Goal: Task Accomplishment & Management: Complete application form

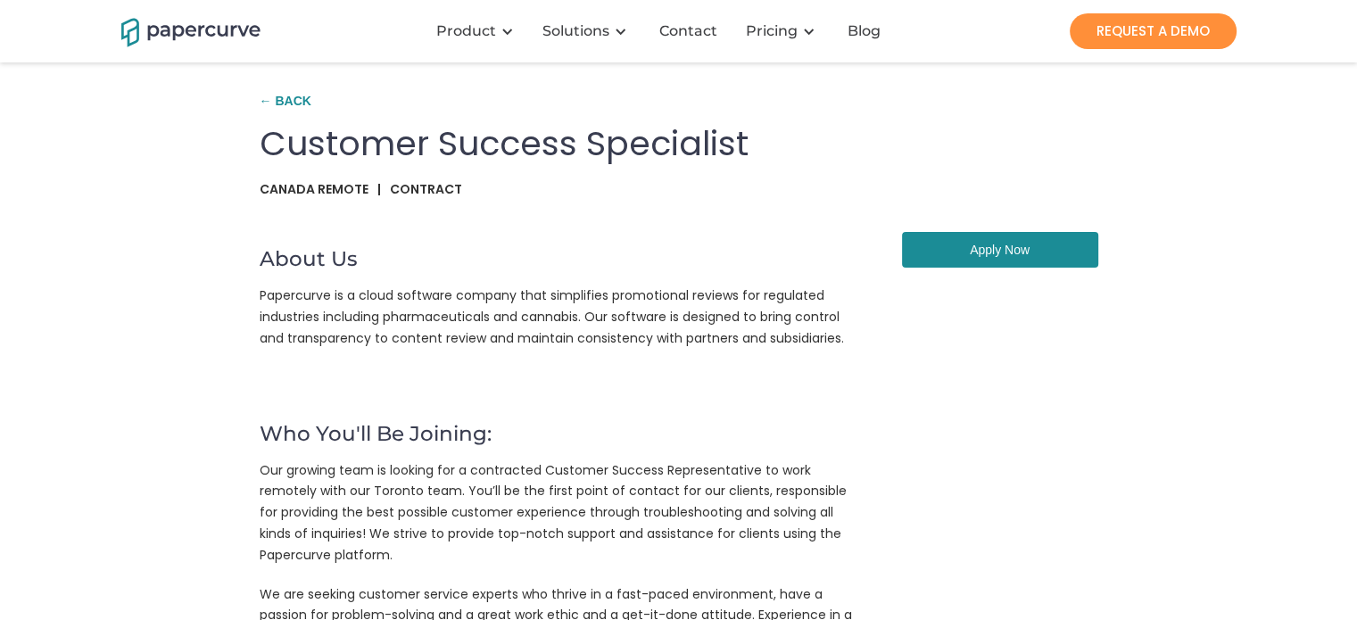
click at [970, 249] on link "Apply Now" at bounding box center [1000, 250] width 196 height 36
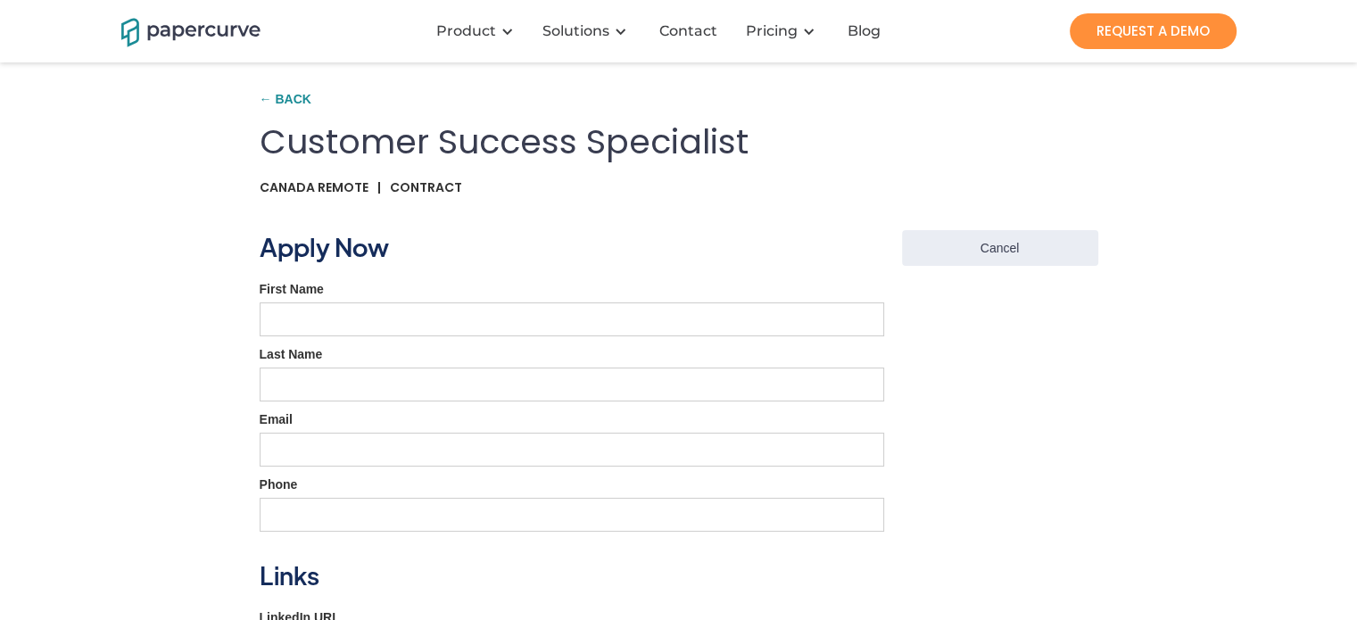
scroll to position [33, 0]
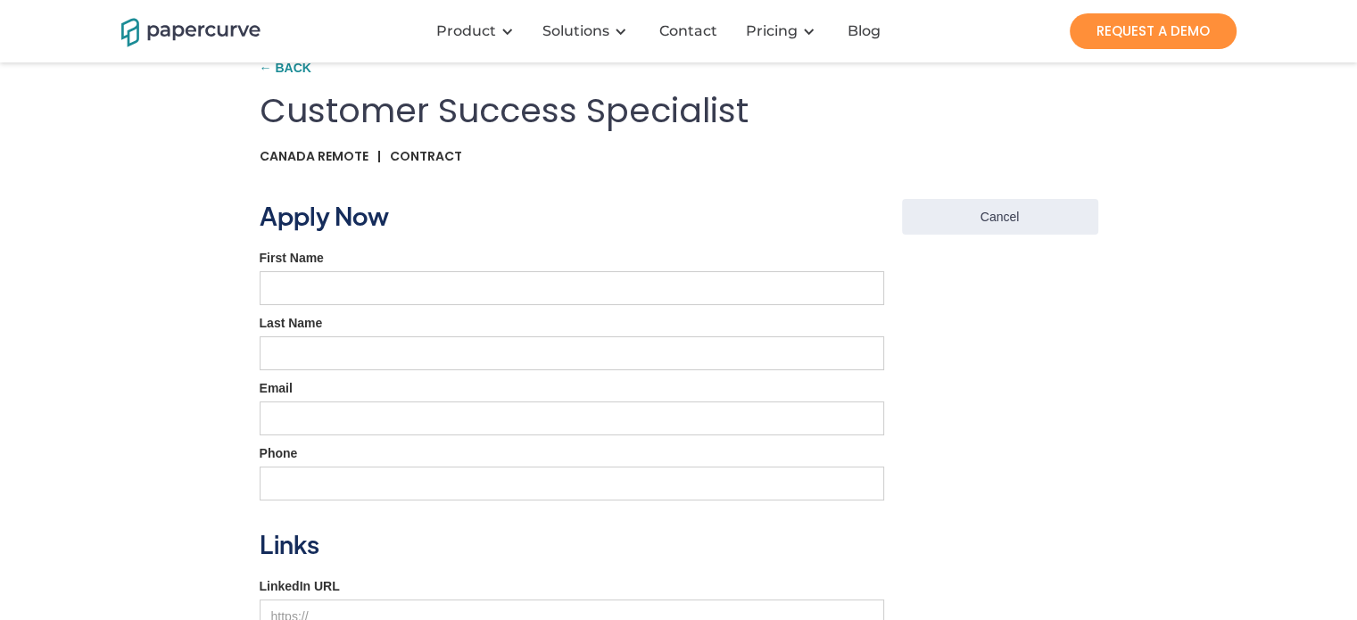
click at [493, 267] on form "Apply Now First Name Last Name Email Phone Links LinkedIn URL Github URL Portfo…" at bounding box center [572, 605] width 625 height 812
click at [465, 297] on input "First Name" at bounding box center [572, 288] width 625 height 34
type input "Dina"
type input "Mesidor"
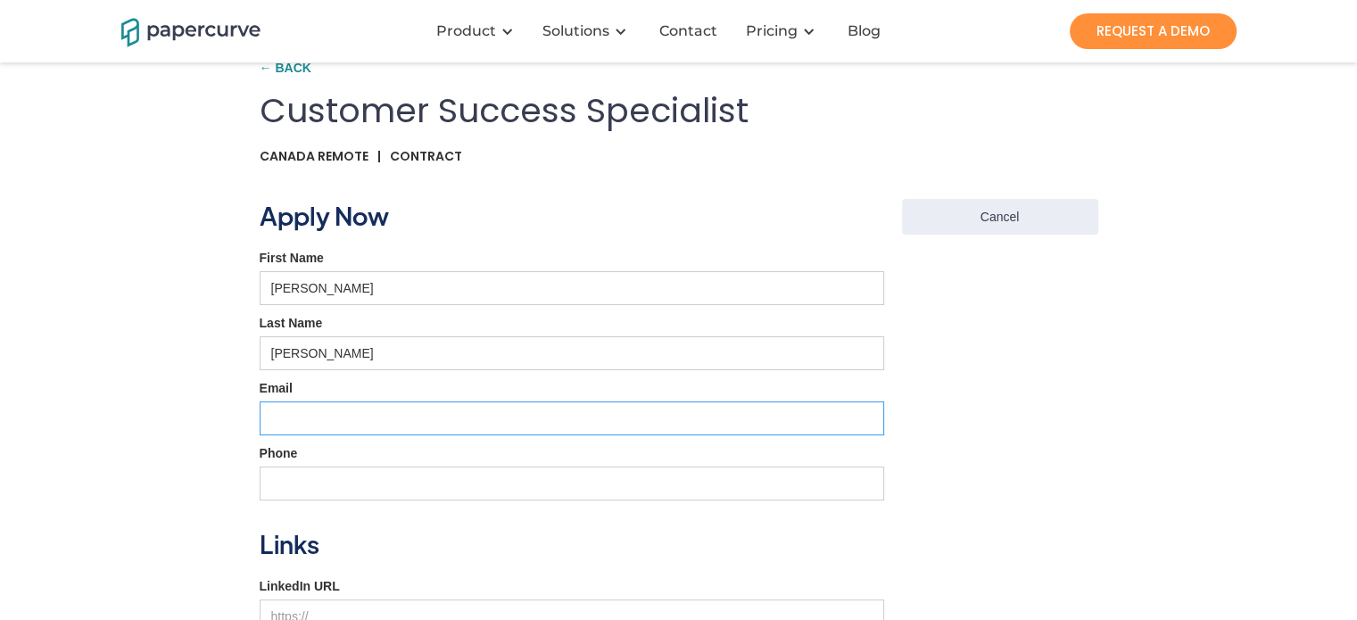
type input "dinamesidor@gmail.com"
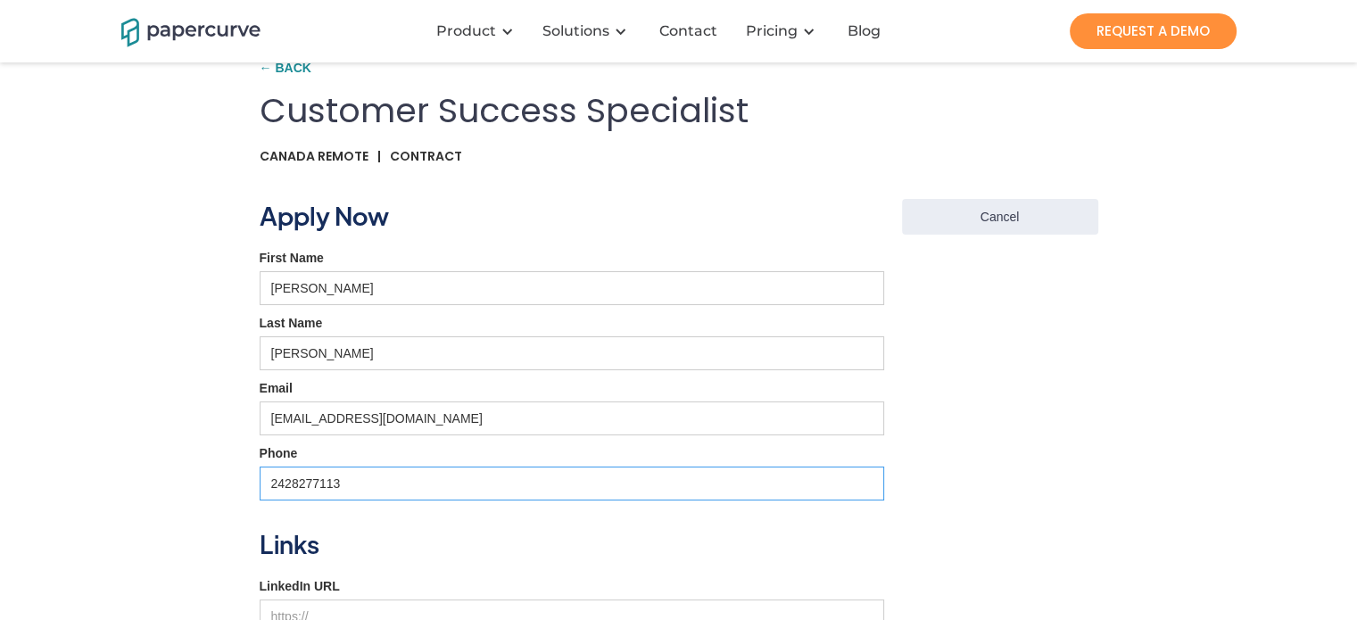
click at [369, 481] on input "2428277113" at bounding box center [572, 484] width 625 height 34
type input "2428246066"
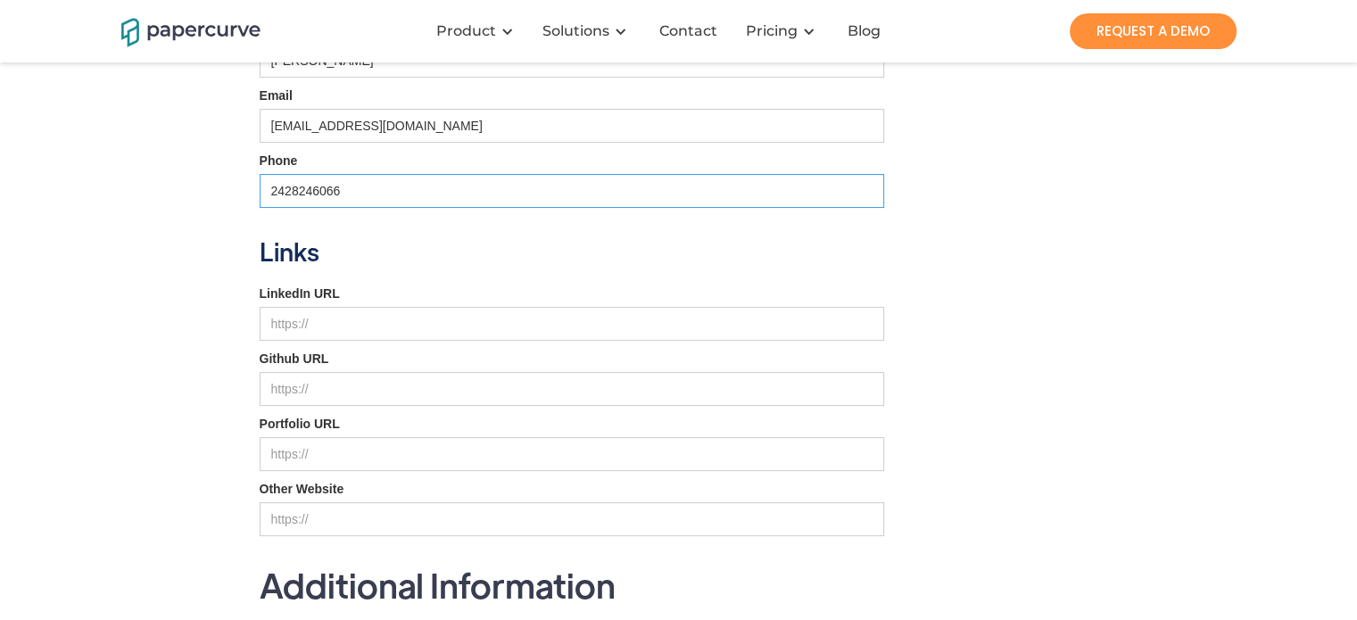
scroll to position [328, 0]
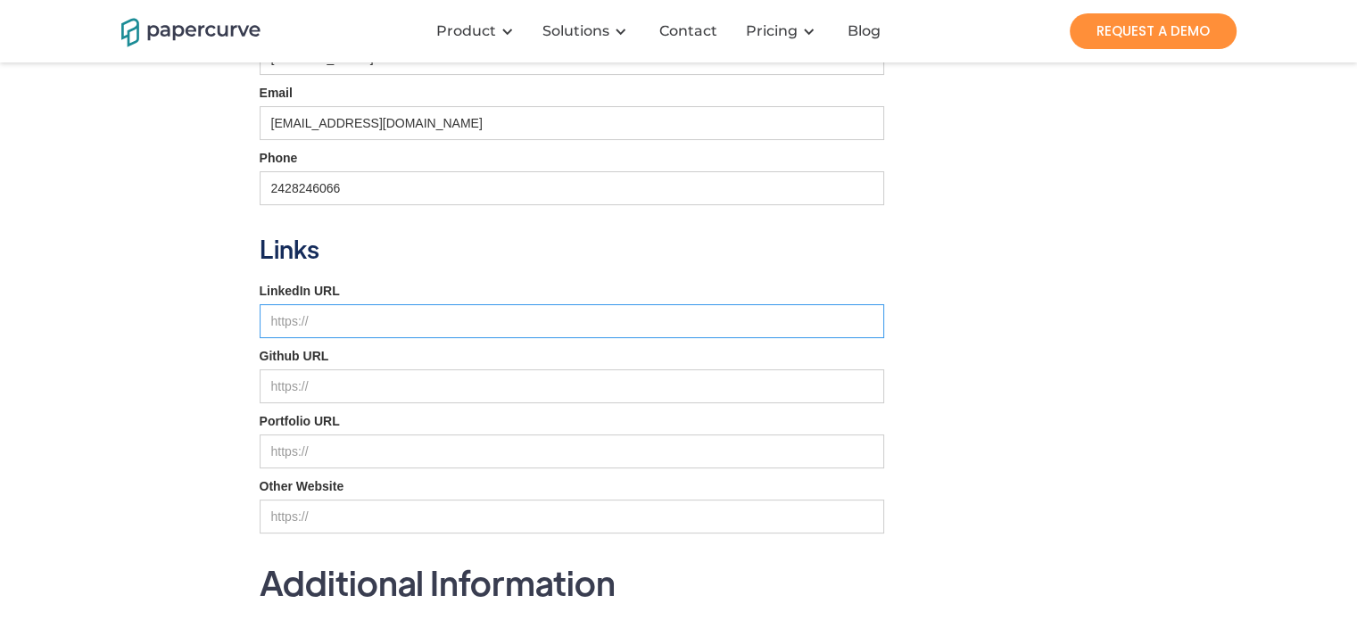
click at [507, 326] on input "LinkedIn URL" at bounding box center [572, 321] width 625 height 34
paste input "Papercurve"
type input "Papercurve"
drag, startPoint x: 507, startPoint y: 326, endPoint x: 155, endPoint y: 309, distance: 352.0
click at [155, 309] on div "← Back Customer Success Specialist Canada Remote | Contract About Us Papercurve…" at bounding box center [678, 238] width 1357 height 1133
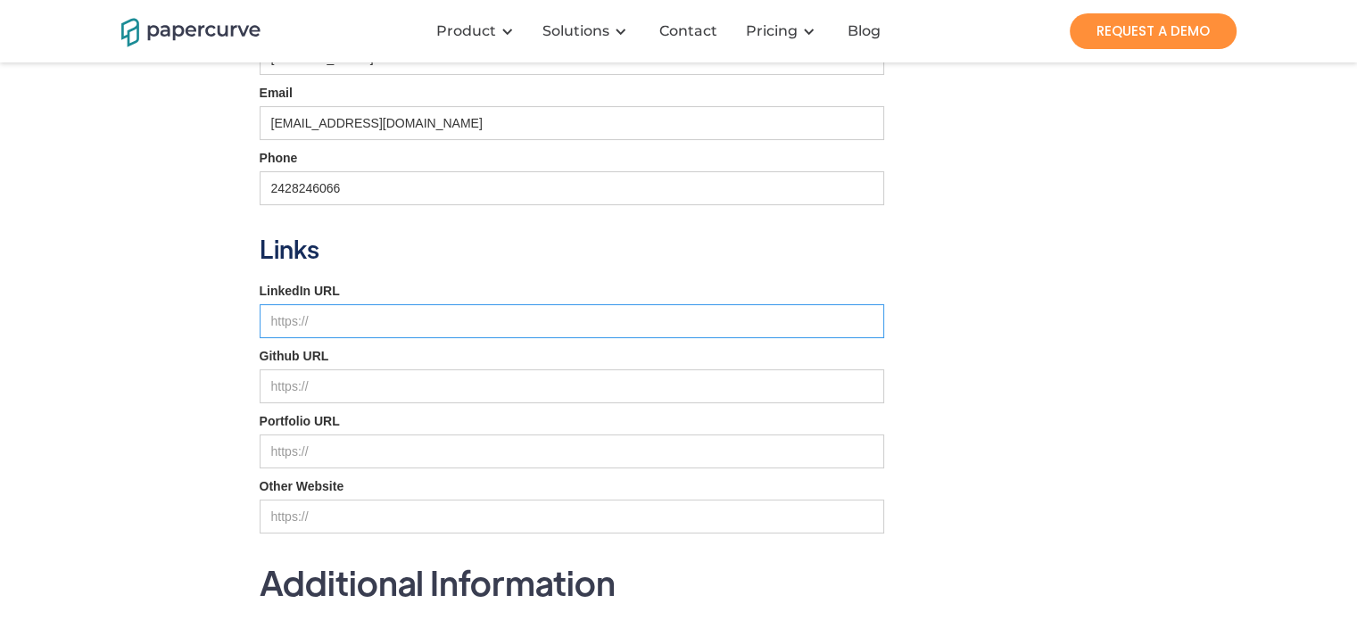
paste input "https://www.linkedin.com/in/dina-mesidor/"
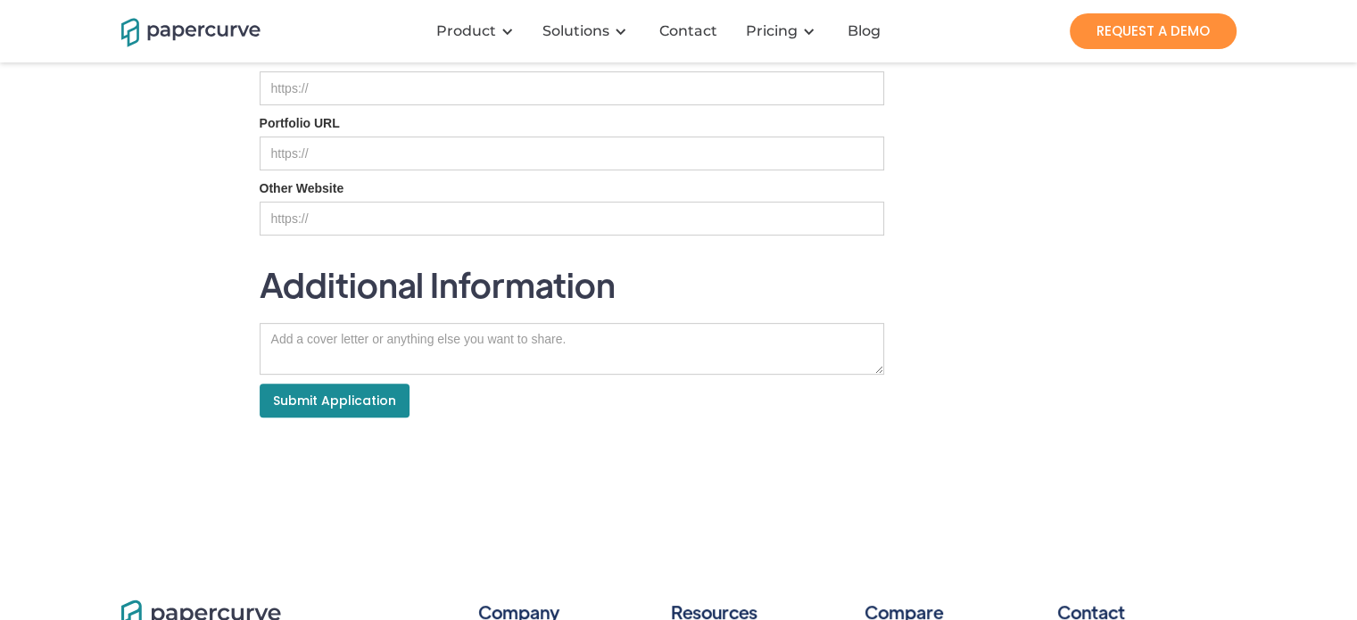
scroll to position [636, 0]
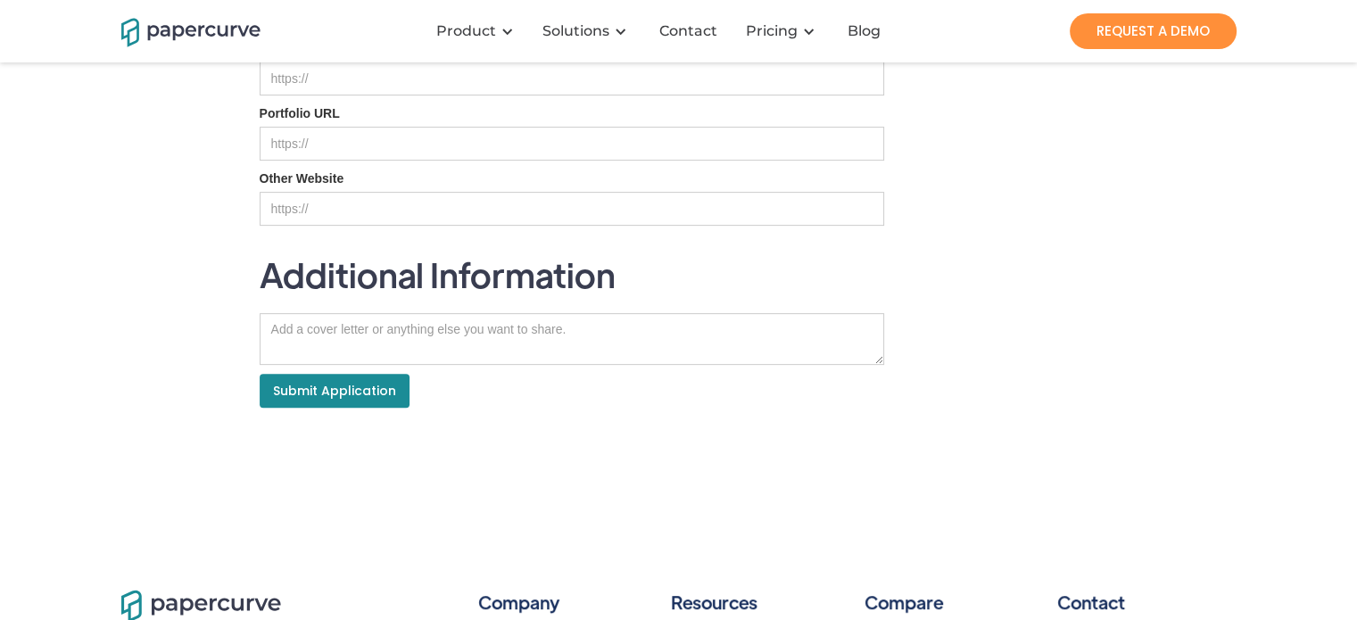
type input "https://www.linkedin.com/in/dina-mesidor/"
click at [614, 342] on textarea "Job Application" at bounding box center [572, 339] width 625 height 52
click at [608, 338] on textarea "Job Application" at bounding box center [572, 339] width 625 height 52
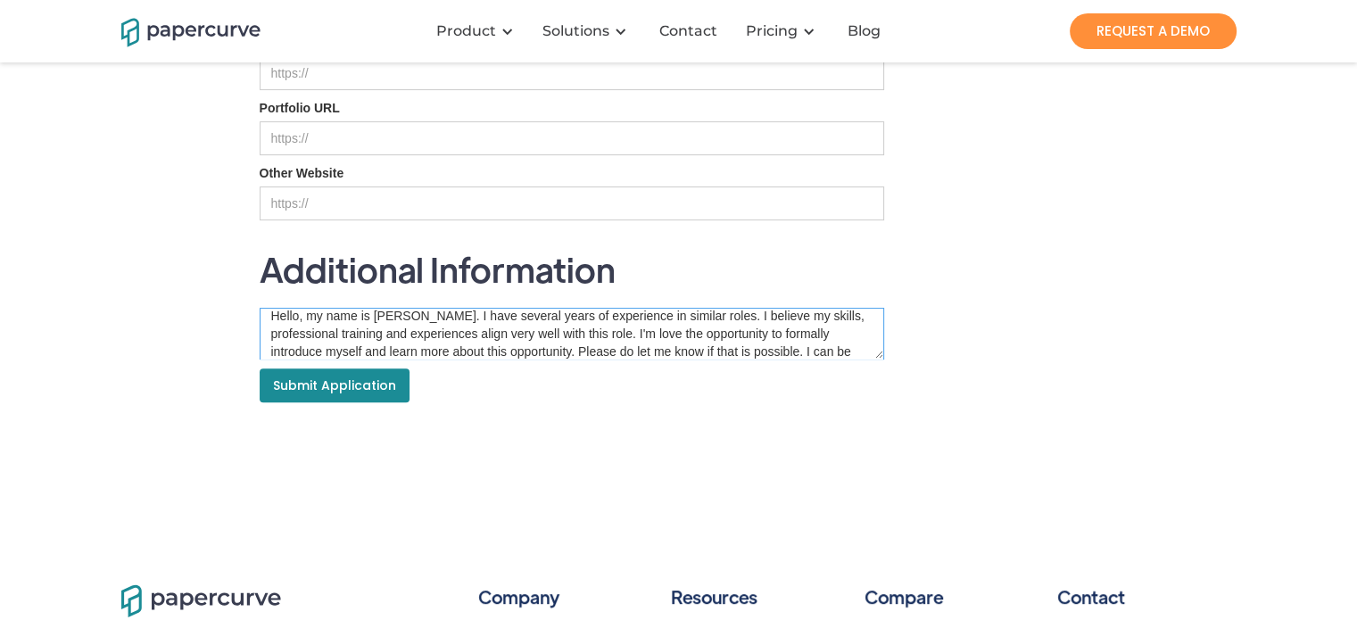
scroll to position [643, 0]
type textarea "Hello, my name is Dina. I have several years of experience in similar roles. I …"
click at [362, 377] on input "Submit Application" at bounding box center [335, 384] width 150 height 34
type input "Please wait..."
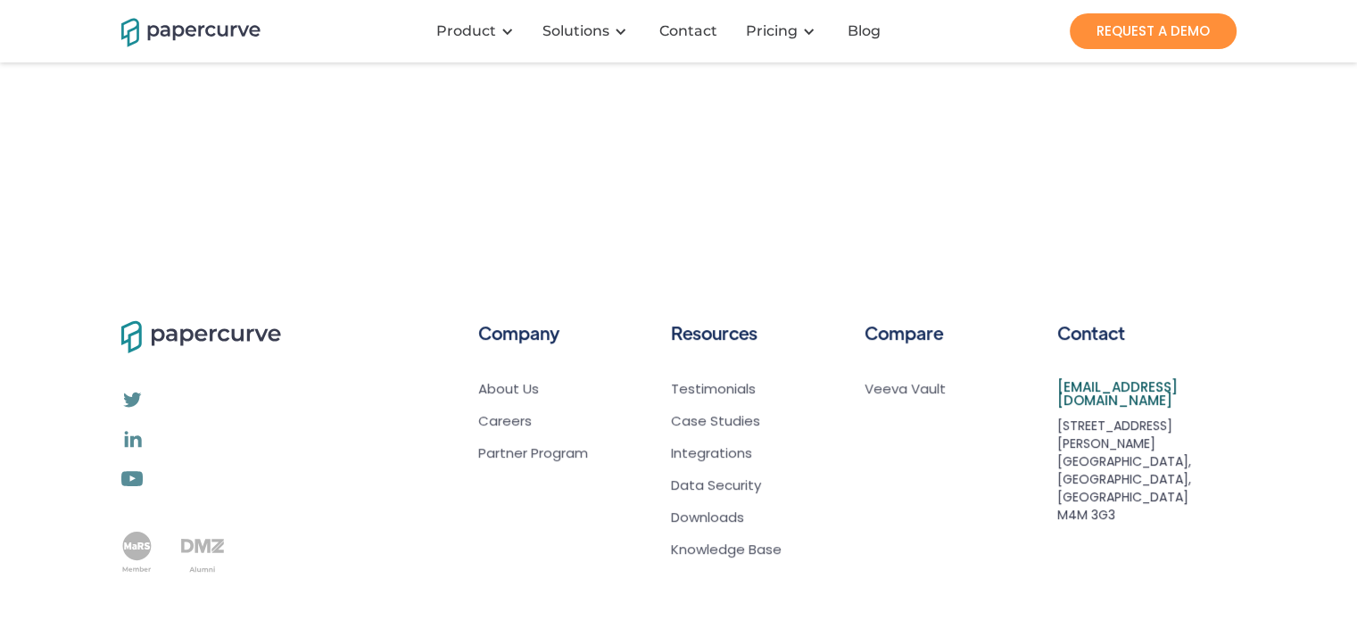
scroll to position [0, 0]
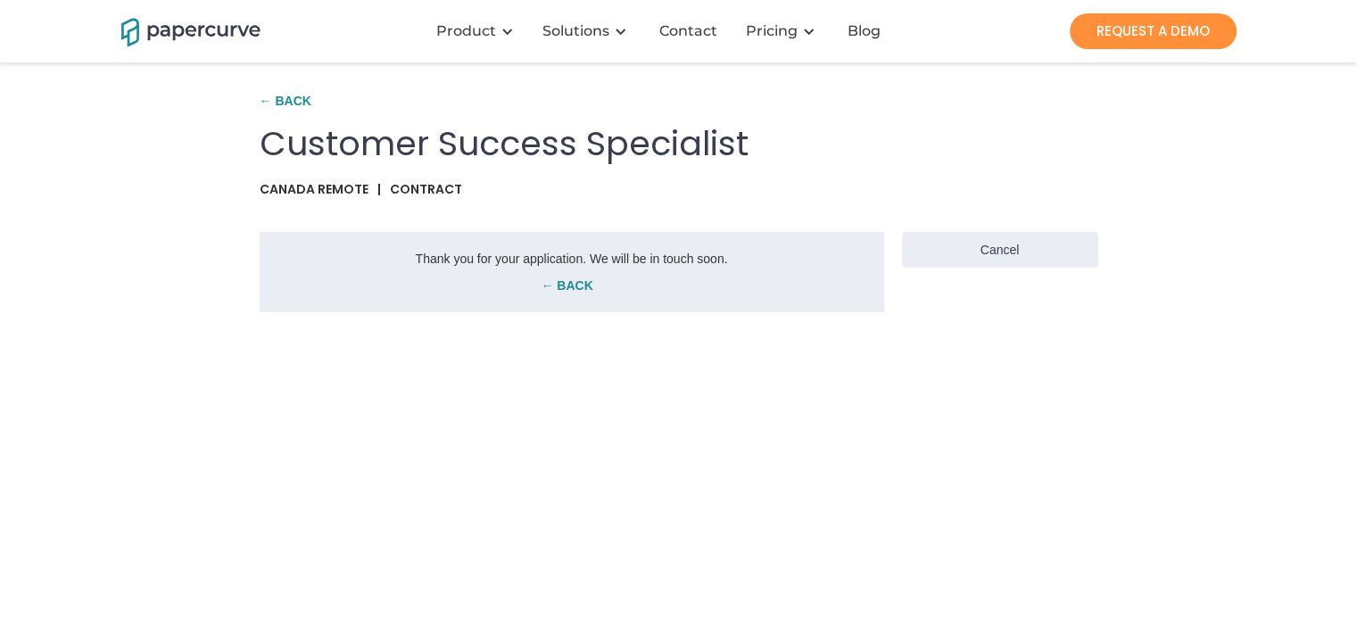
click at [565, 285] on link "← Back" at bounding box center [568, 286] width 598 height 18
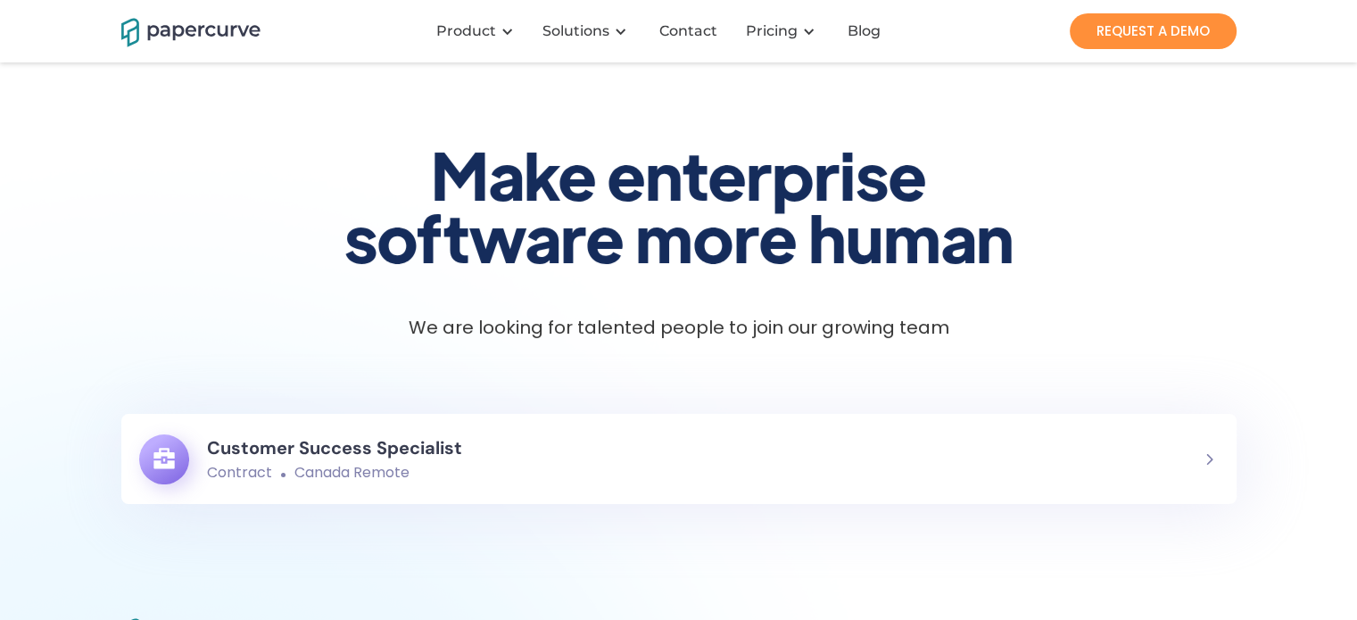
click at [339, 451] on h6 "Customer Success Specialist" at bounding box center [334, 448] width 255 height 32
